Goal: Task Accomplishment & Management: Use online tool/utility

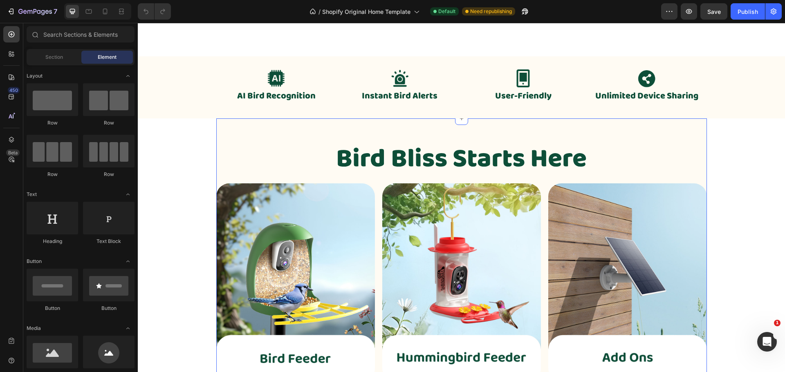
scroll to position [245, 0]
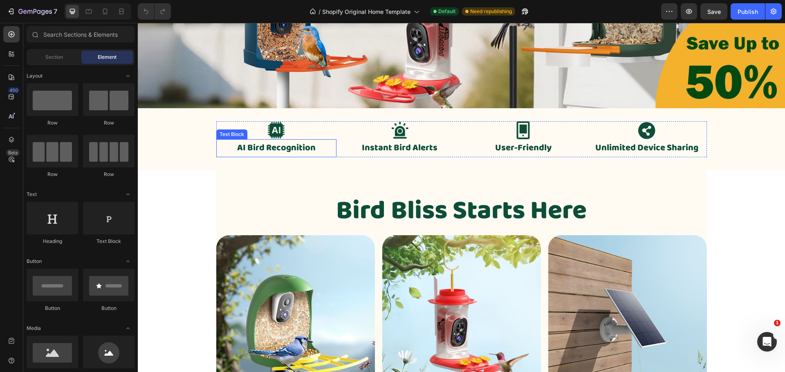
click at [284, 150] on p "AI Bird Recognition" at bounding box center [276, 148] width 119 height 16
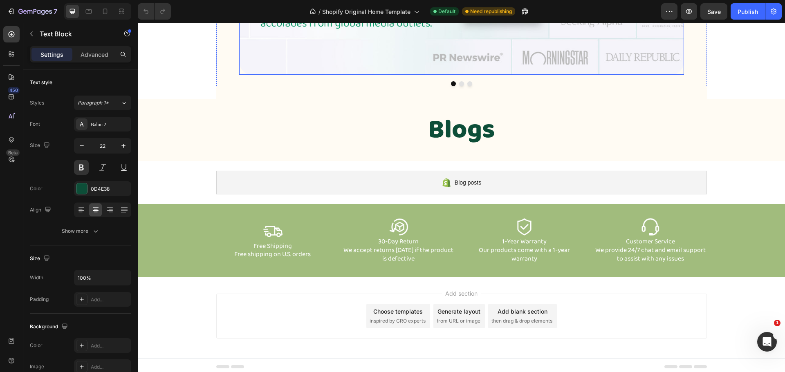
scroll to position [1778, 0]
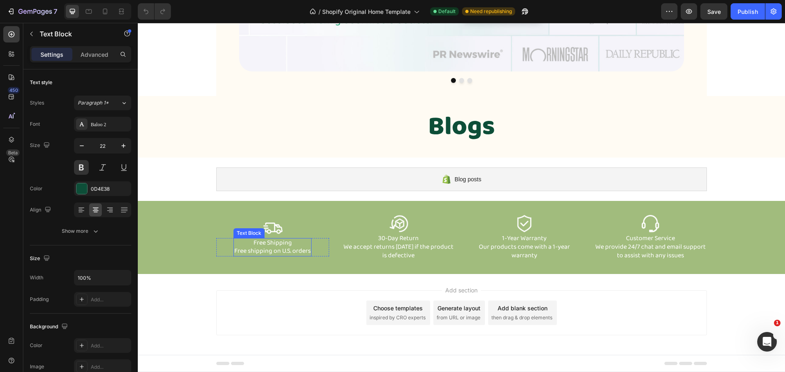
click at [278, 250] on p "Free shipping on U.S. orders" at bounding box center [272, 251] width 76 height 9
click at [291, 243] on p "Free Shipping" at bounding box center [272, 243] width 76 height 9
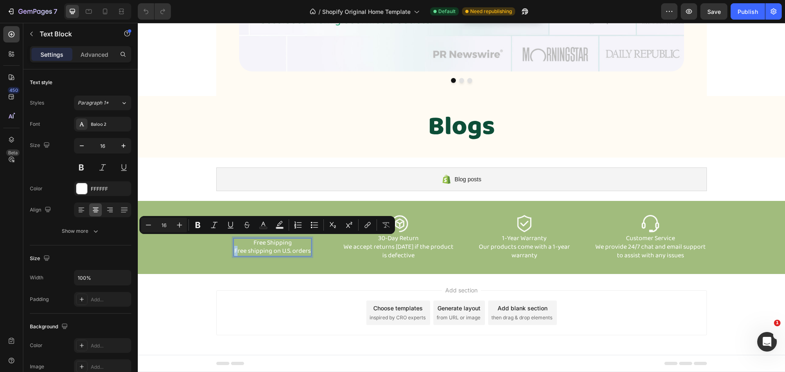
click at [291, 243] on p "Free Shipping" at bounding box center [272, 243] width 76 height 9
drag, startPoint x: 290, startPoint y: 243, endPoint x: 249, endPoint y: 242, distance: 40.9
click at [249, 242] on p "Free Shipping" at bounding box center [272, 243] width 76 height 9
click at [298, 245] on p "Free Shipping" at bounding box center [272, 243] width 76 height 9
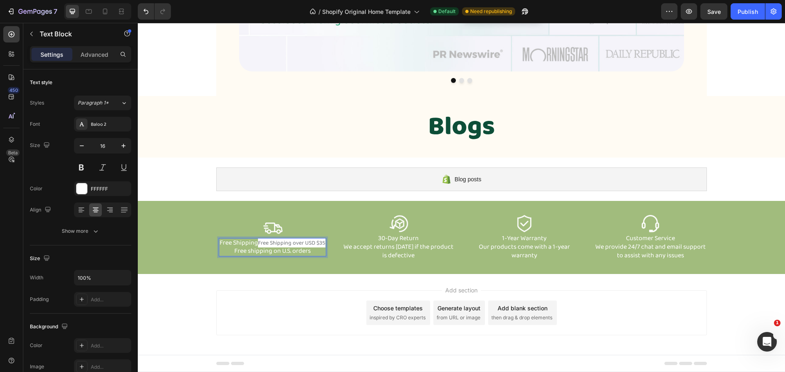
click at [282, 245] on span "Free Shipping over USD $35" at bounding box center [291, 243] width 67 height 9
click at [291, 252] on p "Free shipping on U.S. orders" at bounding box center [273, 251] width 106 height 9
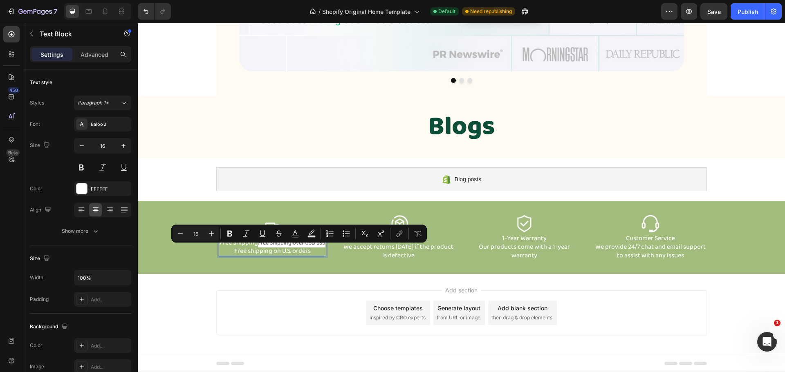
click at [268, 250] on p "Free shipping on U.S. orders" at bounding box center [273, 251] width 106 height 9
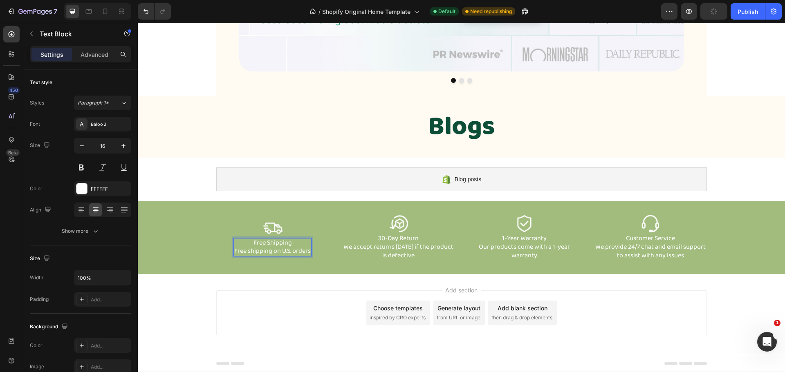
click at [288, 242] on p "Free Shipping" at bounding box center [272, 243] width 76 height 9
click at [279, 244] on p "Free Shipping" at bounding box center [272, 243] width 76 height 9
click at [289, 243] on p "Free Shipping" at bounding box center [272, 243] width 76 height 9
click at [263, 239] on p "Free Shipping Free Shipping over USD $35" at bounding box center [272, 243] width 111 height 17
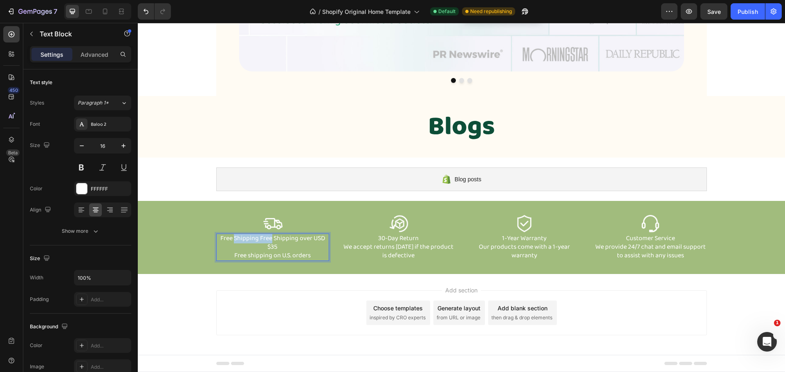
drag, startPoint x: 263, startPoint y: 239, endPoint x: 247, endPoint y: 239, distance: 16.4
click at [247, 239] on p "Free Shipping Free Shipping over USD $35" at bounding box center [272, 243] width 111 height 17
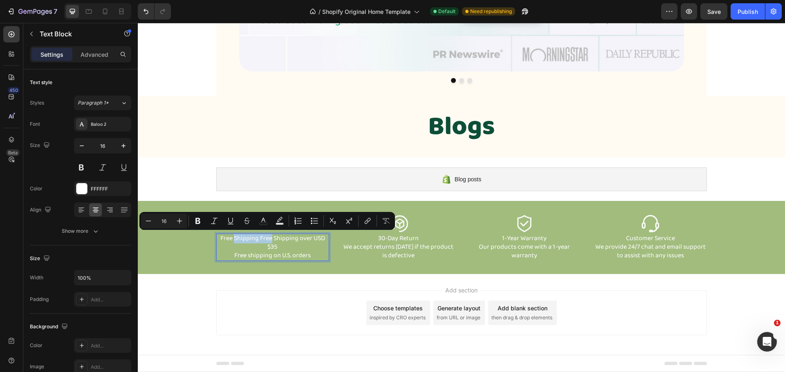
click at [237, 236] on p "Free Shipping Free Shipping over USD $35" at bounding box center [272, 243] width 111 height 17
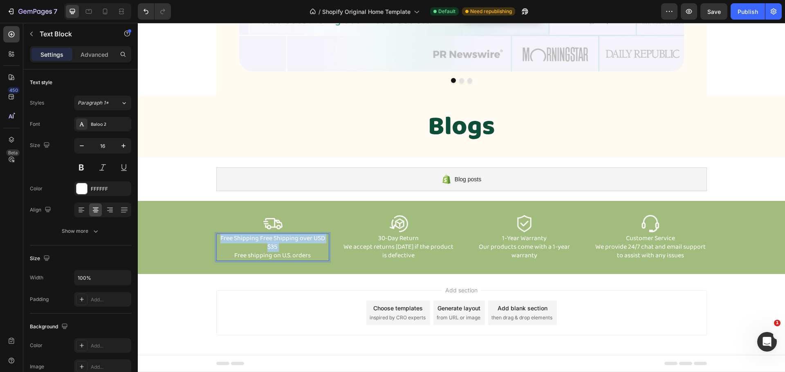
drag, startPoint x: 237, startPoint y: 236, endPoint x: 233, endPoint y: 236, distance: 4.9
click at [233, 236] on p "Free Shipping Free Shipping over USD $35" at bounding box center [272, 243] width 111 height 17
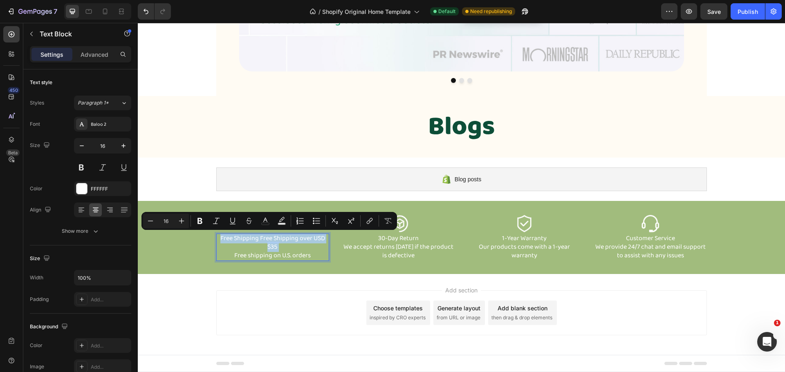
click at [233, 236] on p "Free Shipping Free Shipping over USD $35" at bounding box center [272, 243] width 111 height 17
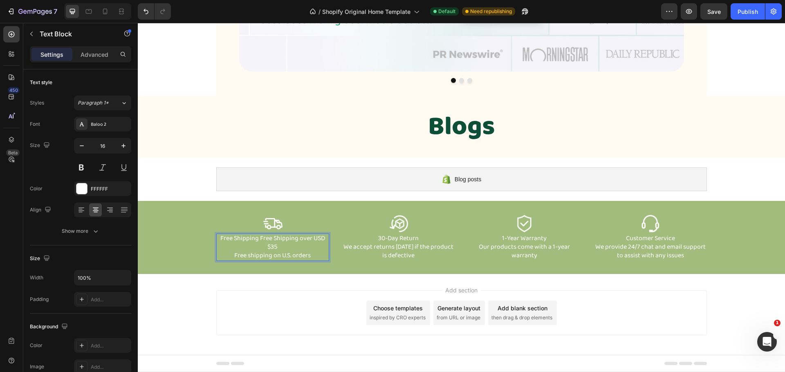
click at [217, 238] on p "Free Shipping Free Shipping over USD $35" at bounding box center [272, 243] width 111 height 17
click at [220, 238] on p "Free Shipping Free Shipping over USD $35" at bounding box center [272, 243] width 111 height 17
drag, startPoint x: 220, startPoint y: 238, endPoint x: 240, endPoint y: 239, distance: 20.0
click at [240, 239] on p "Free Shipping Free Shipping over USD $35" at bounding box center [272, 243] width 111 height 17
click at [241, 251] on p "Free shipping on U.S. orders" at bounding box center [272, 251] width 76 height 9
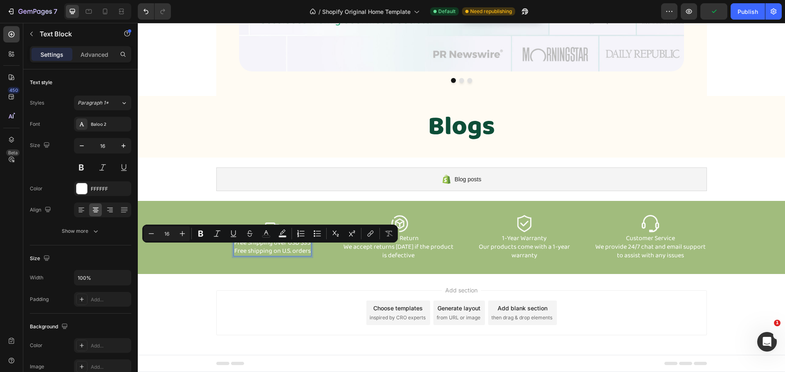
drag, startPoint x: 241, startPoint y: 251, endPoint x: 309, endPoint y: 253, distance: 68.3
click at [309, 253] on div "Free Shipping over USD $35 Free shipping on U.S. orders" at bounding box center [272, 247] width 78 height 19
click at [301, 260] on div "Image Free Shipping over USD $35 Free shipping on U.S. orders Text Block 0 Row" at bounding box center [272, 237] width 113 height 47
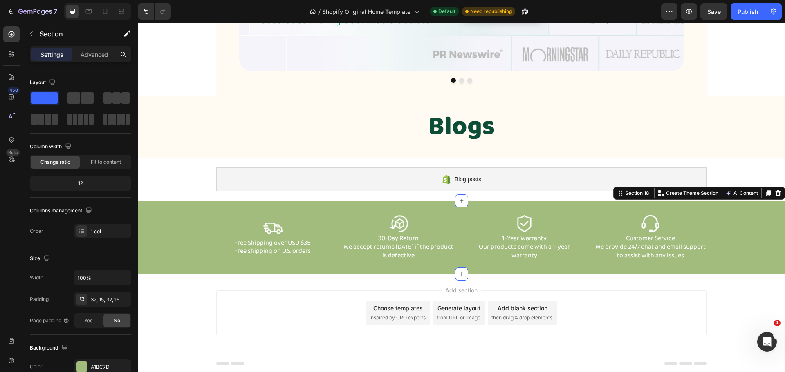
click at [204, 249] on div "Image Free Shipping over USD $35 Free shipping on U.S. orders Text Block Row Im…" at bounding box center [461, 237] width 635 height 47
click at [721, 11] on button "Save" at bounding box center [713, 11] width 27 height 16
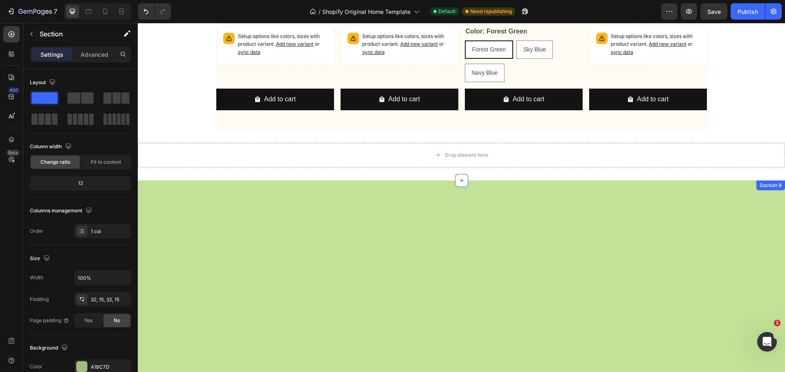
scroll to position [920, 0]
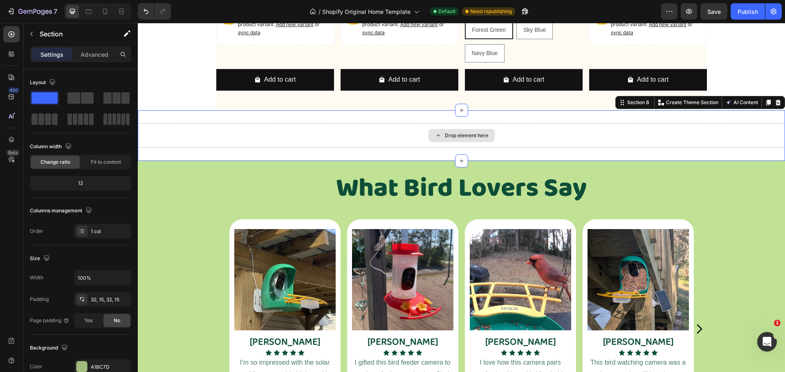
click at [199, 136] on div "Drop element here" at bounding box center [461, 135] width 647 height 25
click at [775, 103] on icon at bounding box center [777, 103] width 5 height 6
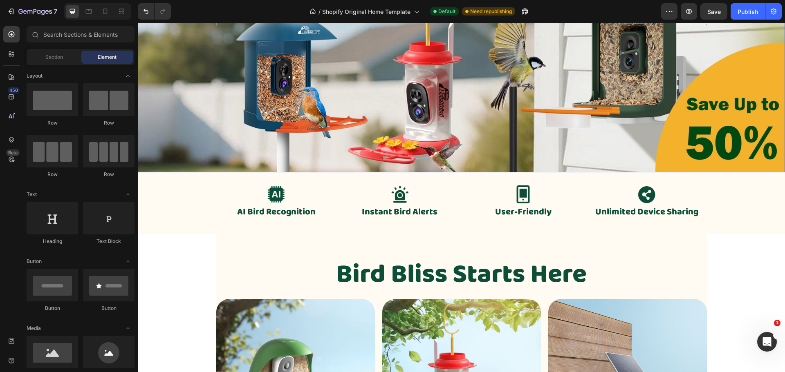
scroll to position [62, 0]
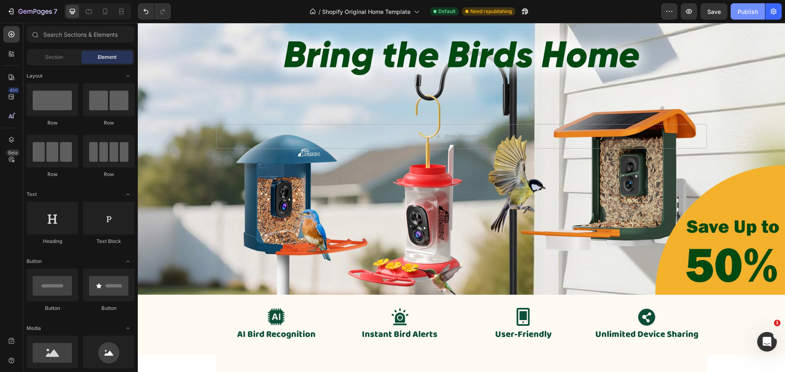
click at [743, 10] on div "Publish" at bounding box center [747, 11] width 20 height 9
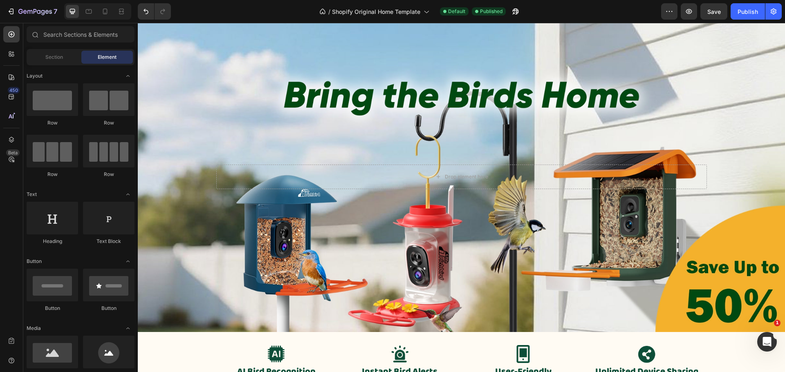
scroll to position [0, 0]
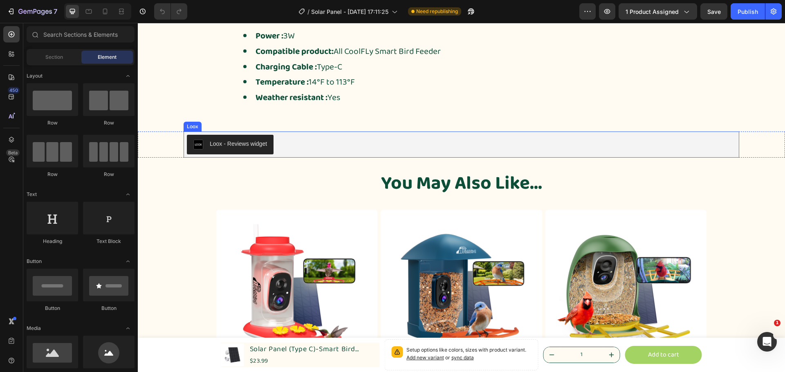
click at [340, 145] on div "Loox - Reviews widget" at bounding box center [461, 145] width 549 height 20
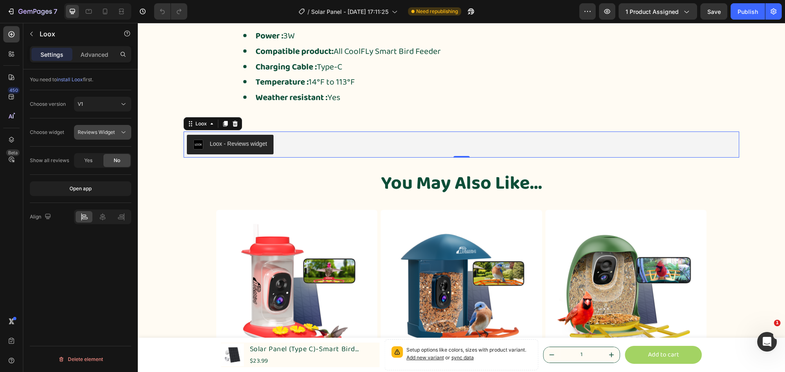
click at [123, 133] on icon at bounding box center [123, 132] width 8 height 8
click at [123, 133] on icon at bounding box center [123, 133] width 4 height 2
click at [102, 54] on p "Advanced" at bounding box center [95, 54] width 28 height 9
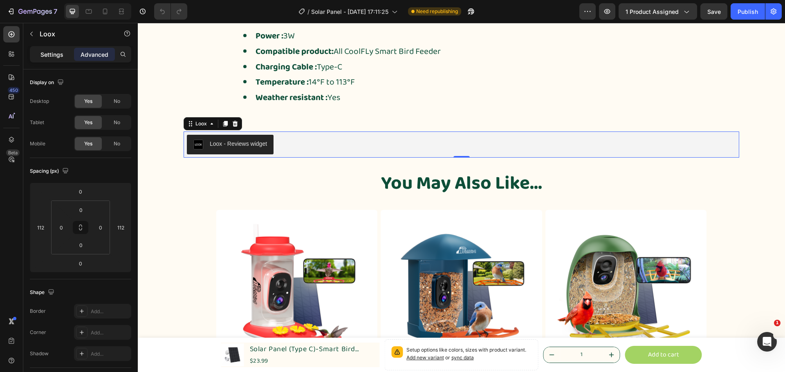
click at [62, 56] on p "Settings" at bounding box center [51, 54] width 23 height 9
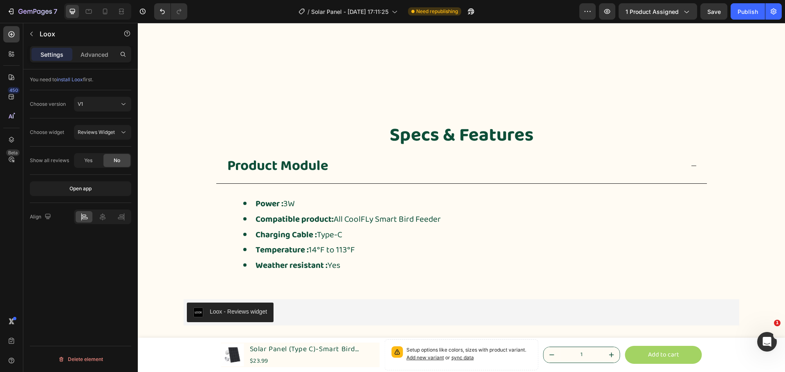
scroll to position [409, 0]
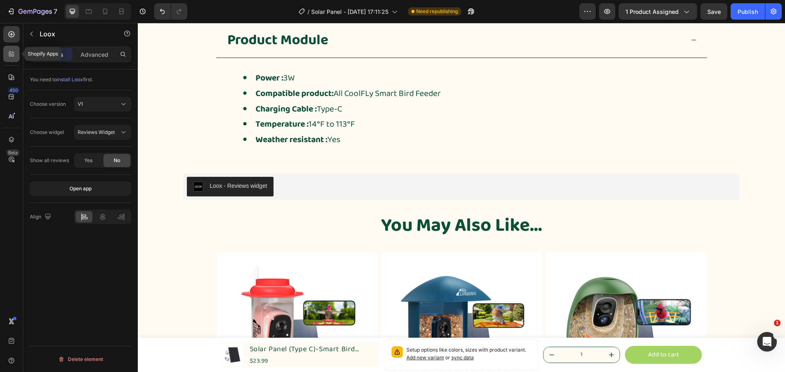
click at [13, 55] on icon at bounding box center [11, 54] width 8 height 8
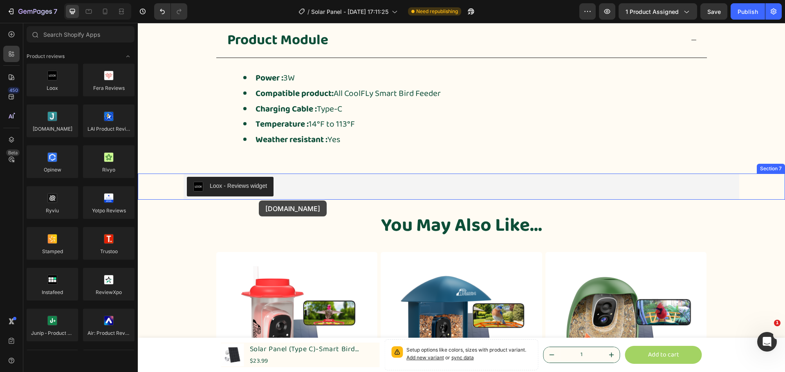
drag, startPoint x: 202, startPoint y: 148, endPoint x: 259, endPoint y: 201, distance: 76.9
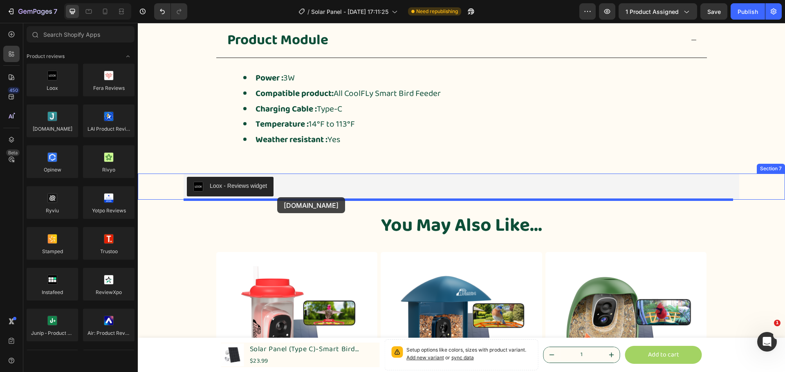
drag, startPoint x: 191, startPoint y: 150, endPoint x: 277, endPoint y: 197, distance: 97.9
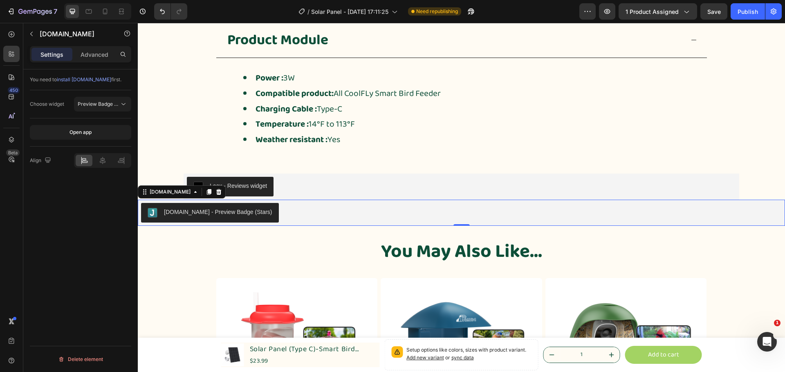
click at [240, 214] on div "[DOMAIN_NAME] - Preview Badge (Stars)" at bounding box center [218, 212] width 108 height 9
click at [109, 103] on span "Preview Badge (Stars)" at bounding box center [104, 104] width 52 height 6
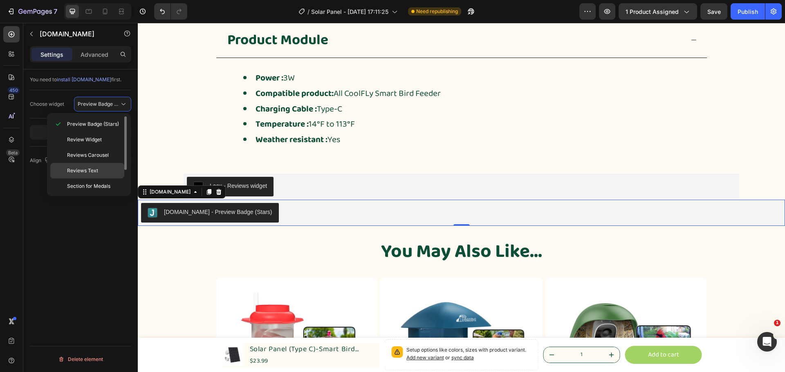
click at [107, 169] on p "Reviews Text" at bounding box center [94, 170] width 54 height 7
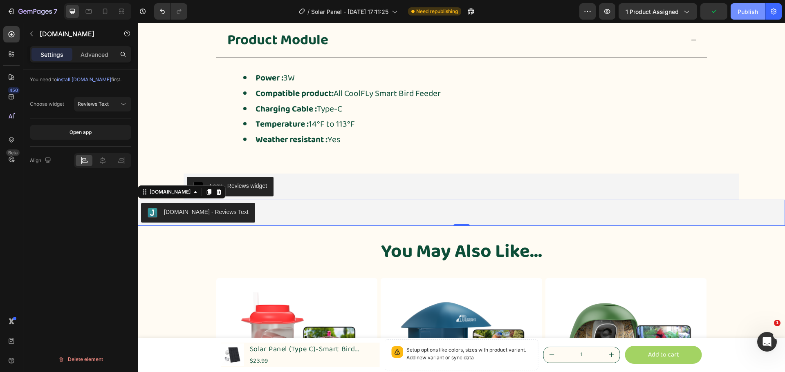
click at [744, 18] on button "Publish" at bounding box center [747, 11] width 34 height 16
